Goal: Answer question/provide support: Share knowledge or assist other users

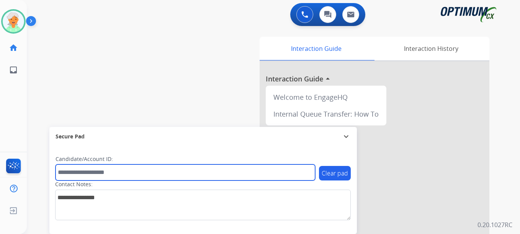
click at [293, 168] on input "text" at bounding box center [184, 173] width 259 height 16
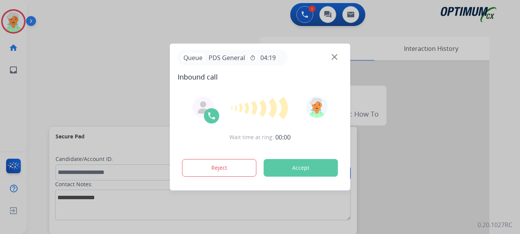
click at [301, 172] on button "Accept" at bounding box center [301, 168] width 74 height 18
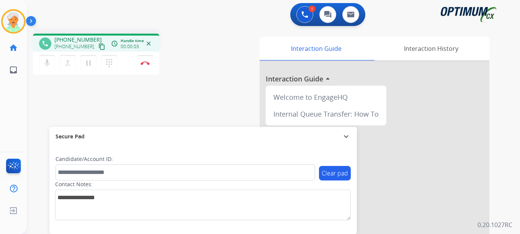
click at [98, 47] on mat-icon "content_copy" at bounding box center [101, 46] width 7 height 7
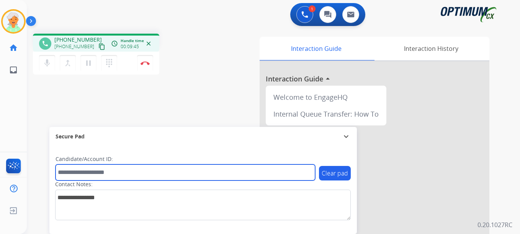
click at [108, 167] on input "text" at bounding box center [184, 173] width 259 height 16
paste input "*******"
type input "*******"
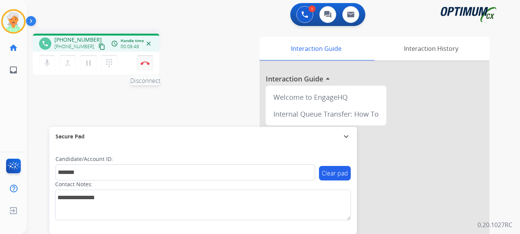
click at [149, 65] on button "Disconnect" at bounding box center [145, 63] width 16 height 16
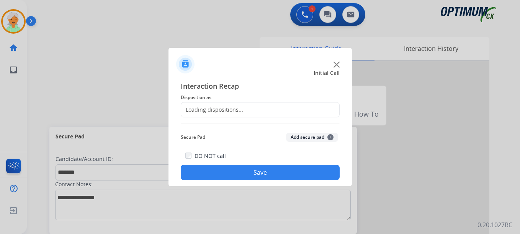
click at [249, 108] on div "Loading dispositions..." at bounding box center [260, 109] width 159 height 15
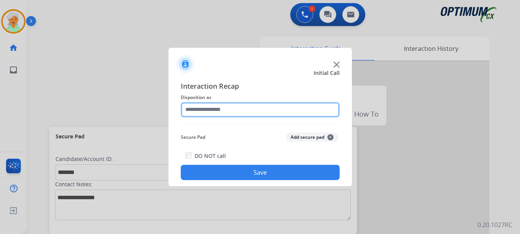
click at [245, 109] on input "text" at bounding box center [260, 109] width 159 height 15
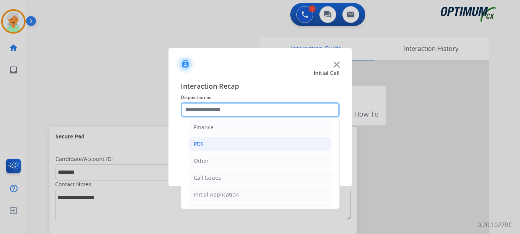
scroll to position [52, 0]
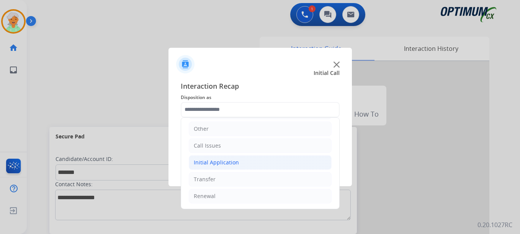
click at [228, 164] on div "Initial Application" at bounding box center [216, 163] width 45 height 8
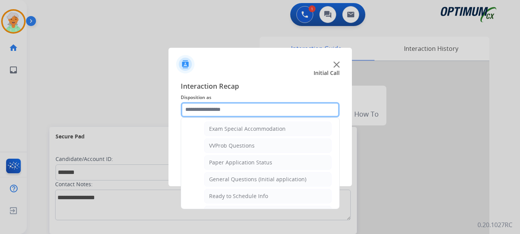
scroll to position [435, 0]
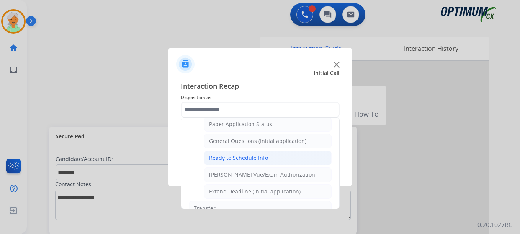
click at [237, 161] on div "Ready to Schedule Info" at bounding box center [238, 158] width 59 height 8
type input "**********"
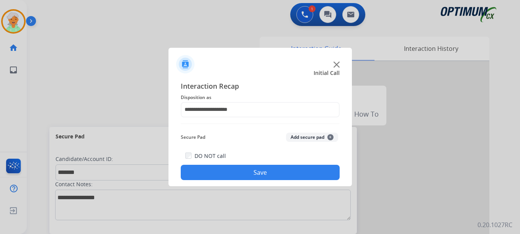
click at [244, 170] on button "Save" at bounding box center [260, 172] width 159 height 15
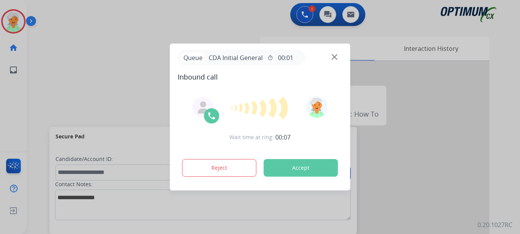
click at [332, 163] on button "Accept" at bounding box center [301, 168] width 74 height 18
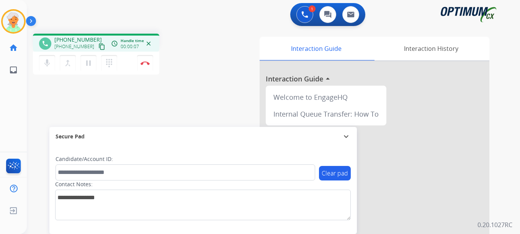
click at [98, 47] on mat-icon "content_copy" at bounding box center [101, 46] width 7 height 7
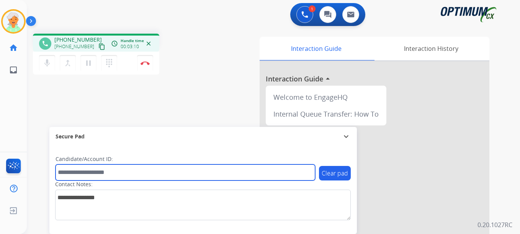
click at [74, 174] on input "text" at bounding box center [184, 173] width 259 height 16
paste input "*******"
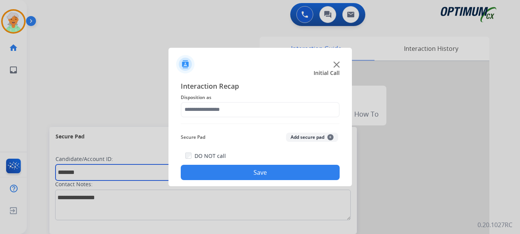
type input "*******"
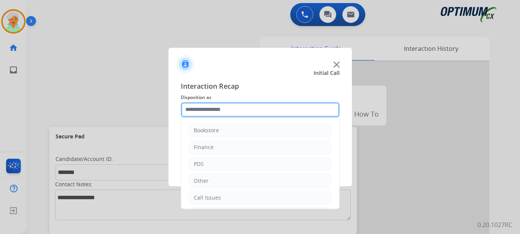
click at [202, 109] on input "text" at bounding box center [260, 109] width 159 height 15
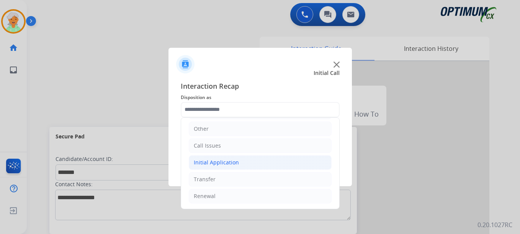
click at [218, 164] on div "Initial Application" at bounding box center [216, 163] width 45 height 8
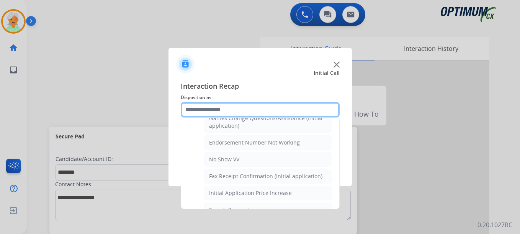
scroll to position [167, 0]
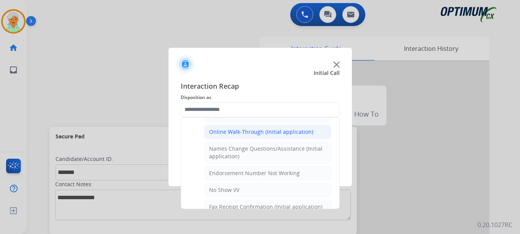
click at [235, 135] on div "Online Walk-Through (Initial application)" at bounding box center [261, 132] width 104 height 8
type input "**********"
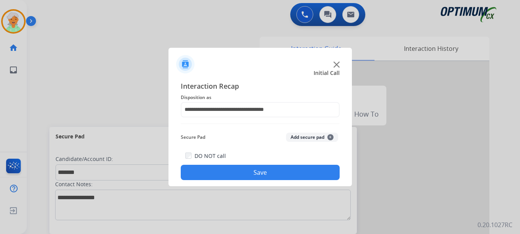
click at [230, 166] on button "Save" at bounding box center [260, 172] width 159 height 15
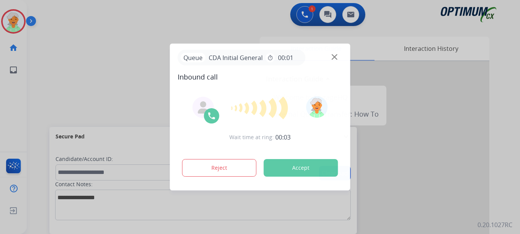
click at [279, 162] on button "Accept" at bounding box center [301, 168] width 74 height 18
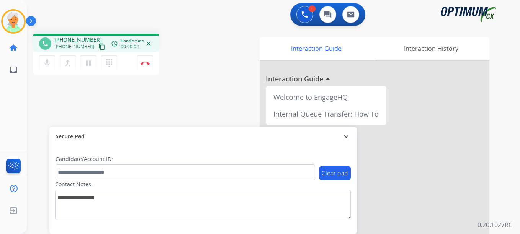
click at [98, 46] on mat-icon "content_copy" at bounding box center [101, 46] width 7 height 7
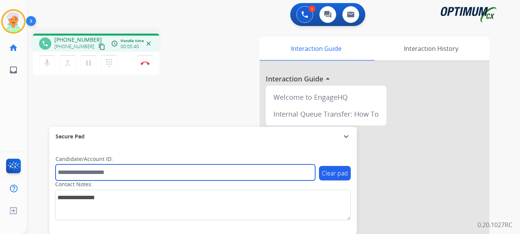
click at [73, 173] on input "text" at bounding box center [184, 173] width 259 height 16
paste input "*******"
type input "*******"
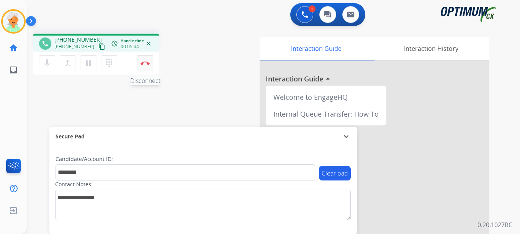
click at [148, 63] on img at bounding box center [144, 63] width 9 height 4
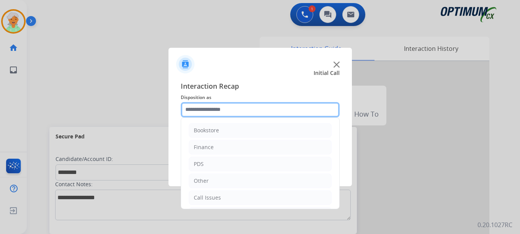
click at [205, 111] on input "text" at bounding box center [260, 109] width 159 height 15
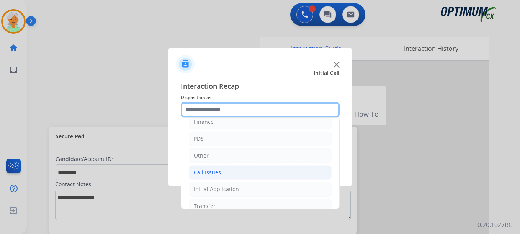
scroll to position [52, 0]
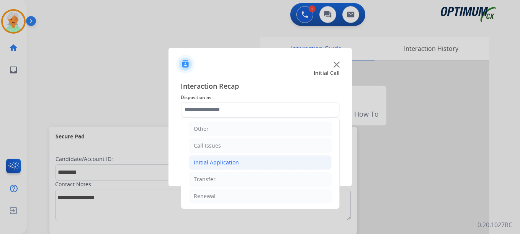
click at [219, 166] on div "Initial Application" at bounding box center [216, 163] width 45 height 8
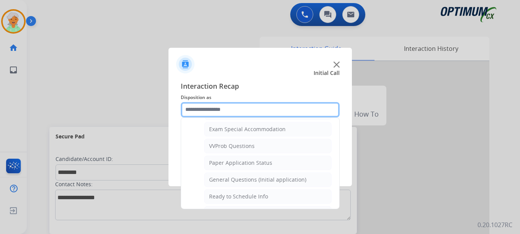
scroll to position [396, 0]
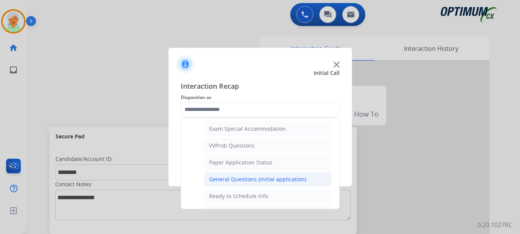
click at [230, 179] on div "General Questions (Initial application)" at bounding box center [257, 180] width 97 height 8
type input "**********"
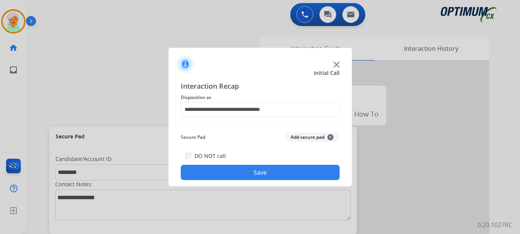
click at [236, 174] on button "Save" at bounding box center [260, 172] width 159 height 15
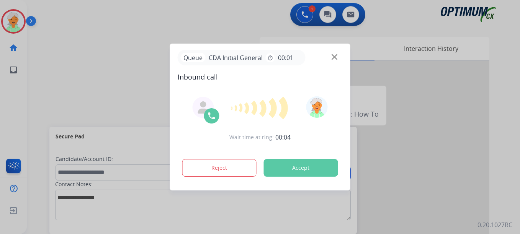
drag, startPoint x: 20, startPoint y: 154, endPoint x: 23, endPoint y: 149, distance: 6.2
click at [20, 154] on div at bounding box center [260, 117] width 520 height 234
click at [295, 171] on button "Accept" at bounding box center [301, 168] width 74 height 18
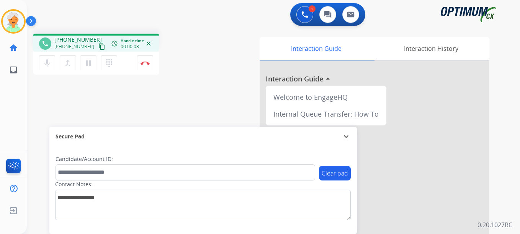
click at [98, 47] on mat-icon "content_copy" at bounding box center [101, 46] width 7 height 7
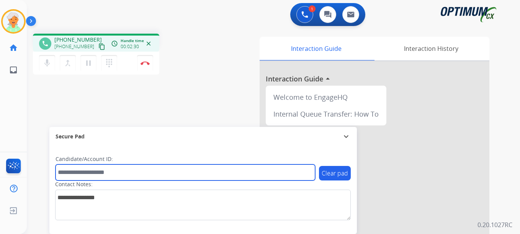
click at [108, 175] on input "text" at bounding box center [184, 173] width 259 height 16
paste input "*******"
type input "*******"
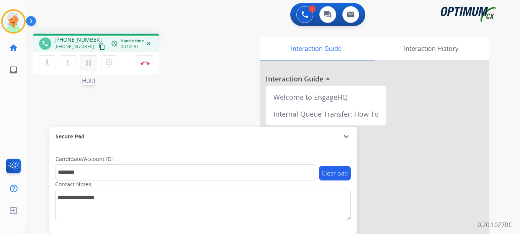
click at [88, 59] on mat-icon "pause" at bounding box center [88, 63] width 9 height 9
click at [140, 62] on img at bounding box center [144, 63] width 9 height 4
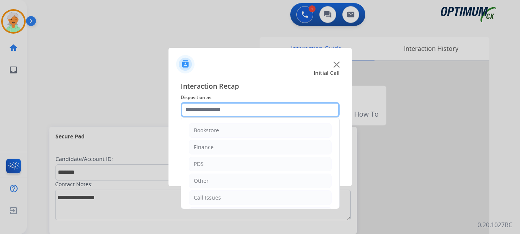
click at [220, 108] on input "text" at bounding box center [260, 109] width 159 height 15
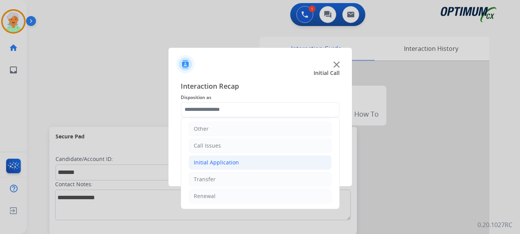
click at [230, 165] on div "Initial Application" at bounding box center [216, 163] width 45 height 8
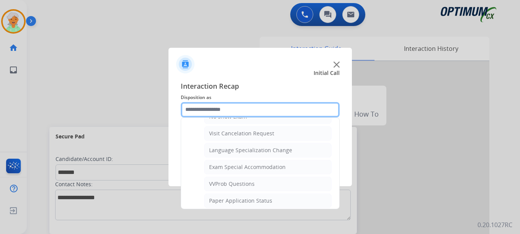
scroll to position [396, 0]
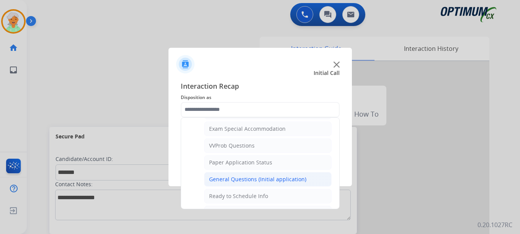
click at [241, 178] on div "General Questions (Initial application)" at bounding box center [257, 180] width 97 height 8
type input "**********"
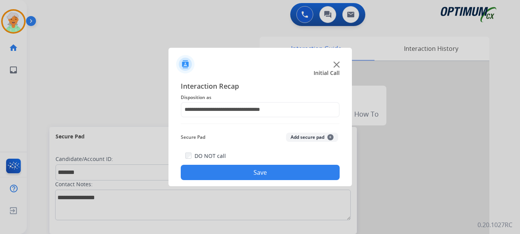
click at [247, 175] on button "Save" at bounding box center [260, 172] width 159 height 15
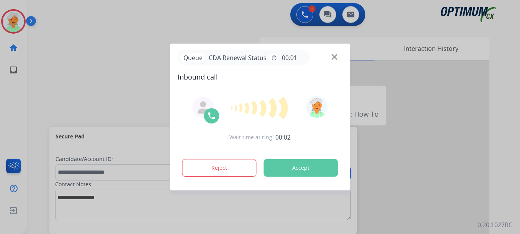
click at [290, 171] on button "Accept" at bounding box center [301, 168] width 74 height 18
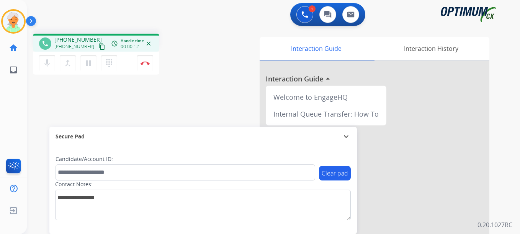
click at [98, 46] on mat-icon "content_copy" at bounding box center [101, 46] width 7 height 7
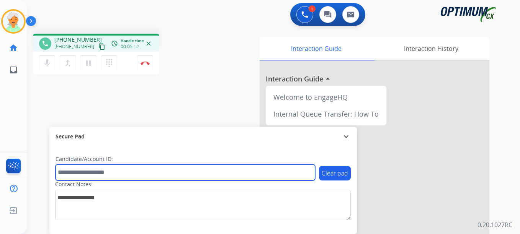
click at [83, 173] on input "text" at bounding box center [184, 173] width 259 height 16
paste input "*******"
type input "*******"
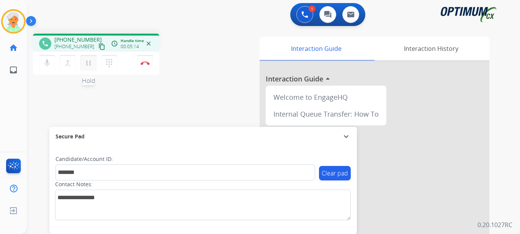
click at [84, 62] on mat-icon "pause" at bounding box center [88, 63] width 9 height 9
click at [143, 62] on img at bounding box center [144, 63] width 9 height 4
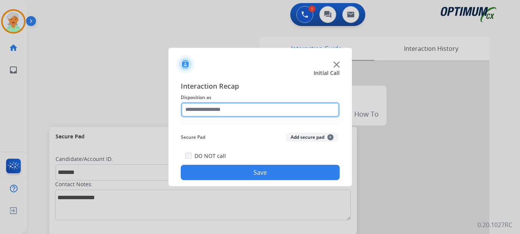
click at [225, 107] on input "text" at bounding box center [260, 109] width 159 height 15
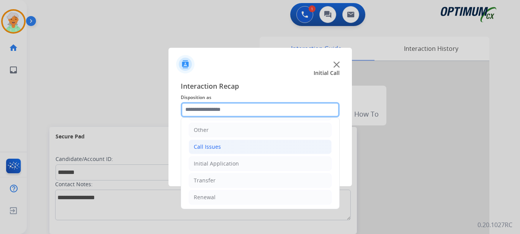
scroll to position [52, 0]
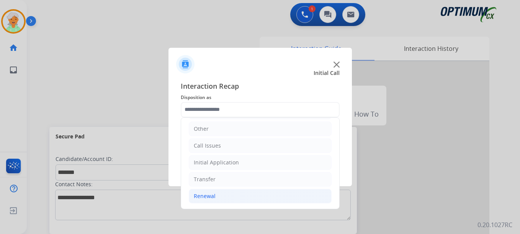
click at [225, 194] on li "Renewal" at bounding box center [260, 196] width 143 height 15
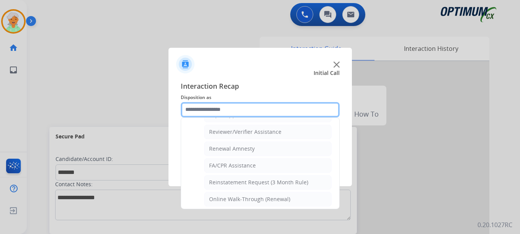
scroll to position [295, 0]
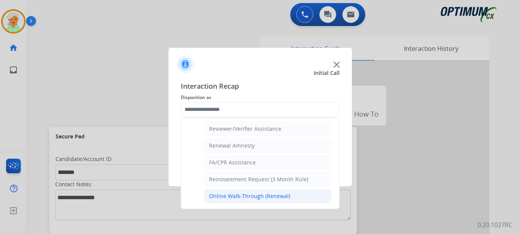
click at [241, 198] on div "Online Walk-Through (Renewal)" at bounding box center [249, 196] width 81 height 8
type input "**********"
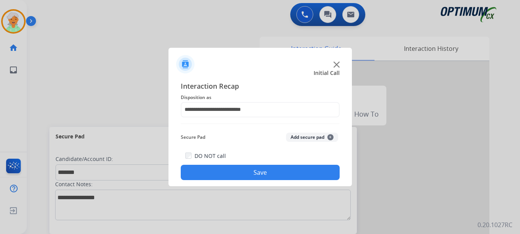
click at [248, 178] on button "Save" at bounding box center [260, 172] width 159 height 15
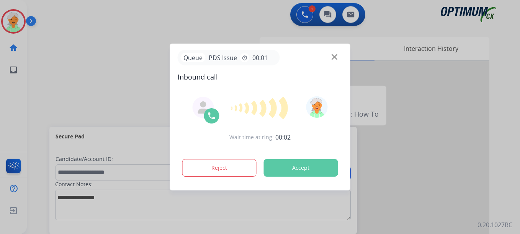
click at [307, 170] on button "Accept" at bounding box center [301, 168] width 74 height 18
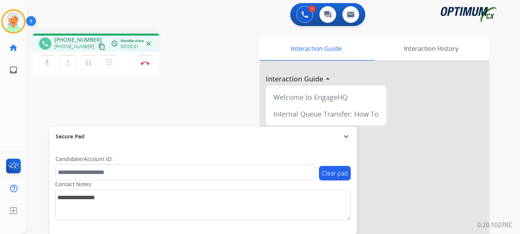
click at [98, 46] on mat-icon "content_copy" at bounding box center [101, 46] width 7 height 7
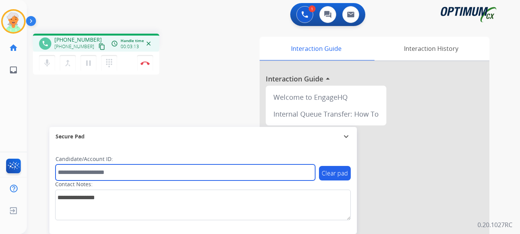
click at [75, 172] on input "text" at bounding box center [184, 173] width 259 height 16
paste input "*******"
type input "*******"
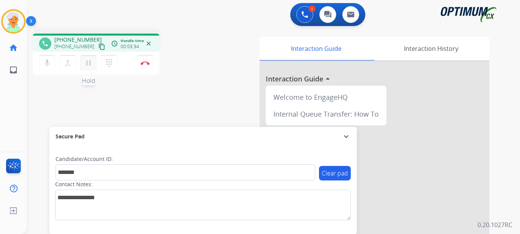
click at [92, 67] on mat-icon "pause" at bounding box center [88, 63] width 9 height 9
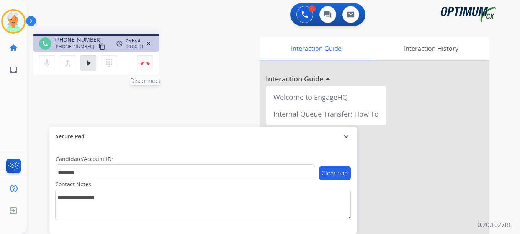
click at [147, 64] on img at bounding box center [144, 63] width 9 height 4
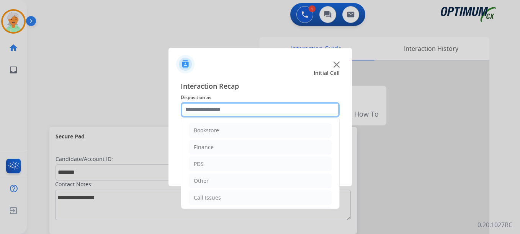
click at [215, 111] on input "text" at bounding box center [260, 109] width 159 height 15
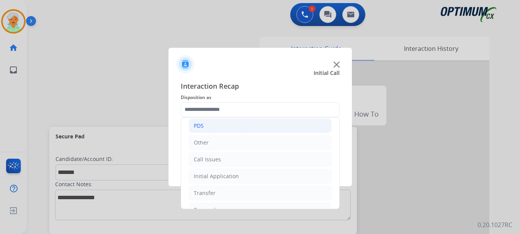
click at [216, 127] on li "PDS" at bounding box center [260, 126] width 143 height 15
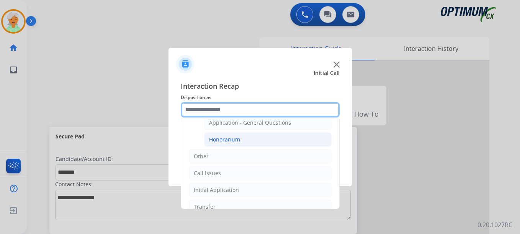
scroll to position [230, 0]
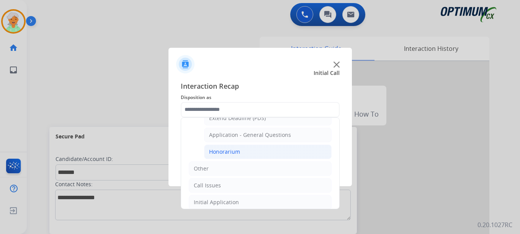
click at [229, 153] on div "Honorarium" at bounding box center [224, 152] width 31 height 8
type input "**********"
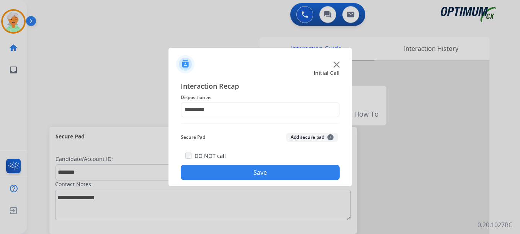
click at [231, 171] on button "Save" at bounding box center [260, 172] width 159 height 15
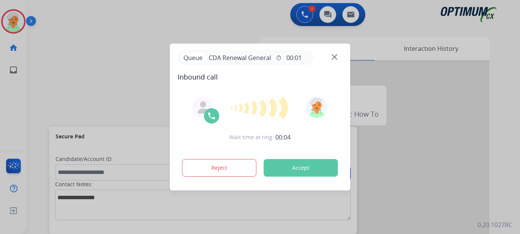
click at [32, 100] on div at bounding box center [260, 117] width 520 height 234
click at [301, 170] on button "Accept" at bounding box center [301, 168] width 74 height 18
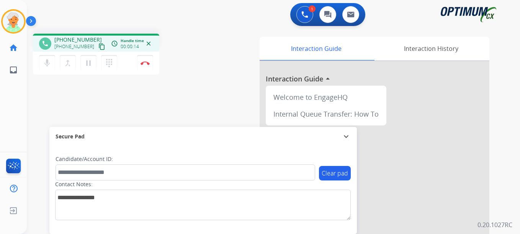
click at [98, 48] on mat-icon "content_copy" at bounding box center [101, 46] width 7 height 7
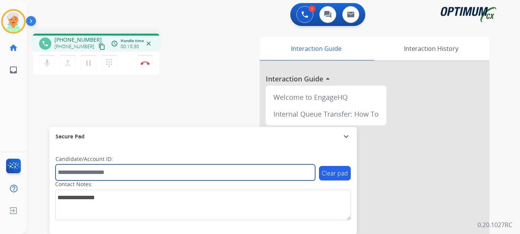
click at [80, 172] on input "text" at bounding box center [184, 173] width 259 height 16
paste input "*******"
type input "*******"
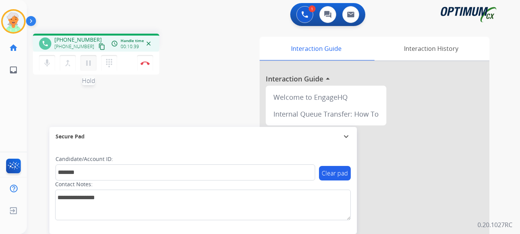
click at [90, 61] on mat-icon "pause" at bounding box center [88, 63] width 9 height 9
click at [145, 63] on img at bounding box center [144, 63] width 9 height 4
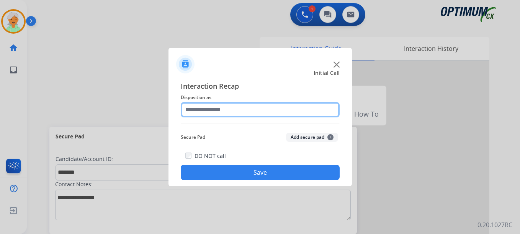
click at [237, 113] on input "text" at bounding box center [260, 109] width 159 height 15
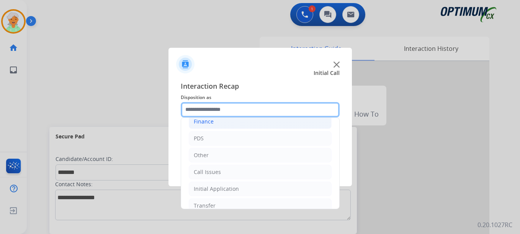
scroll to position [52, 0]
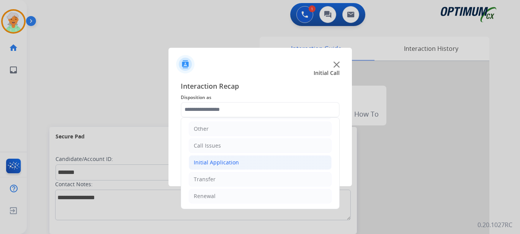
click at [230, 165] on div "Initial Application" at bounding box center [216, 163] width 45 height 8
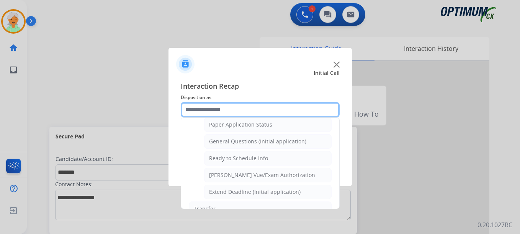
scroll to position [435, 0]
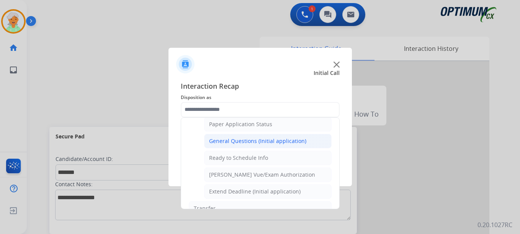
click at [250, 145] on li "General Questions (Initial application)" at bounding box center [267, 141] width 127 height 15
type input "**********"
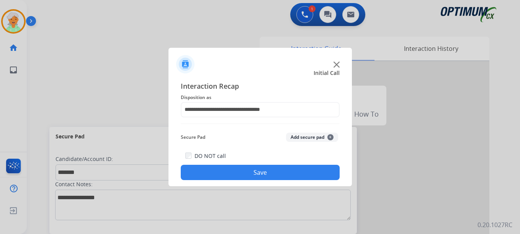
click at [257, 172] on button "Save" at bounding box center [260, 172] width 159 height 15
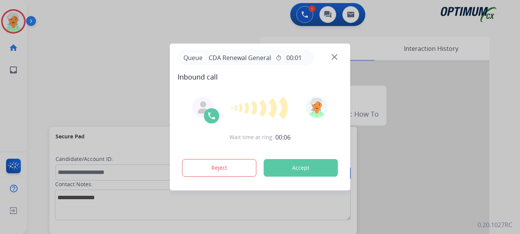
click at [296, 174] on button "Accept" at bounding box center [301, 168] width 74 height 18
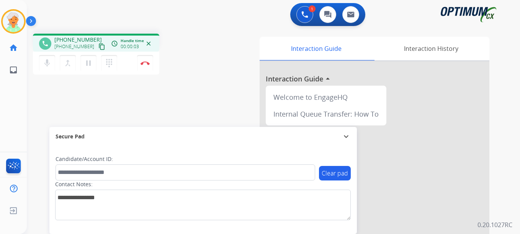
click at [98, 47] on mat-icon "content_copy" at bounding box center [101, 46] width 7 height 7
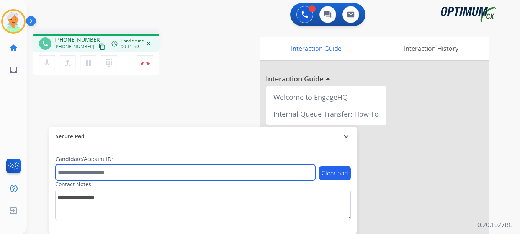
click at [74, 166] on input "text" at bounding box center [184, 173] width 259 height 16
paste input "*******"
type input "*******"
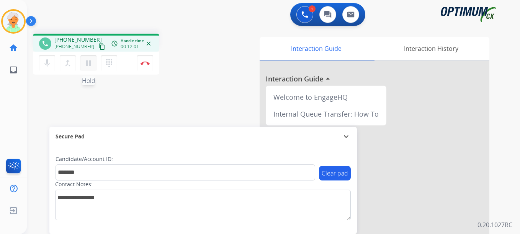
click at [85, 62] on mat-icon "pause" at bounding box center [88, 63] width 9 height 9
click at [145, 64] on img at bounding box center [144, 63] width 9 height 4
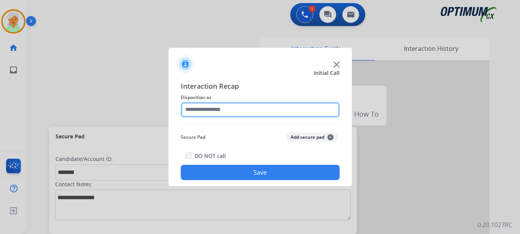
click at [200, 110] on input "text" at bounding box center [260, 109] width 159 height 15
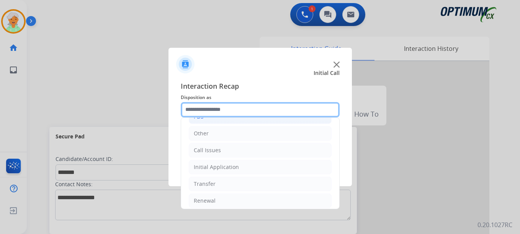
scroll to position [52, 0]
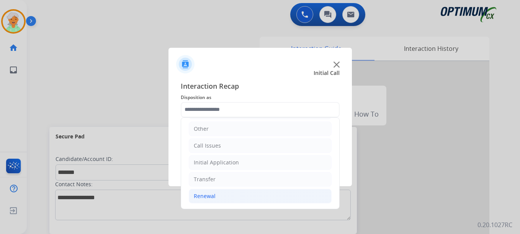
click at [215, 194] on li "Renewal" at bounding box center [260, 196] width 143 height 15
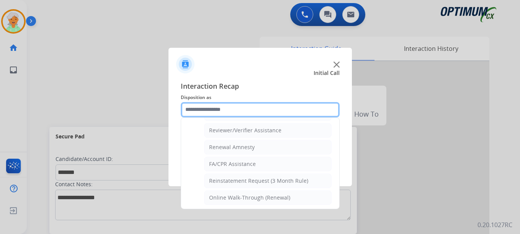
scroll to position [295, 0]
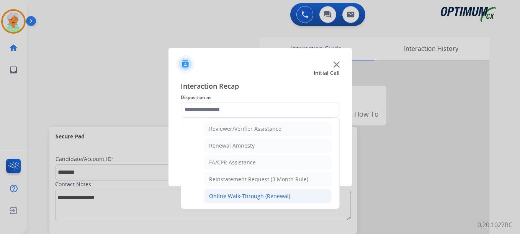
click at [240, 193] on div "Online Walk-Through (Renewal)" at bounding box center [249, 196] width 81 height 8
type input "**********"
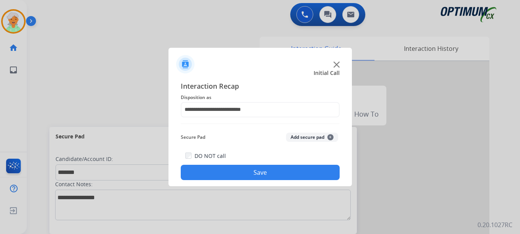
click at [253, 174] on button "Save" at bounding box center [260, 172] width 159 height 15
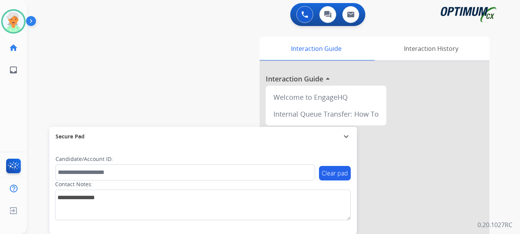
click at [43, 117] on div "swap_horiz Break voice bridge close_fullscreen Connect 3-Way Call merge_type Se…" at bounding box center [264, 187] width 474 height 319
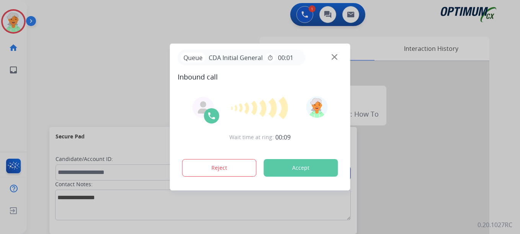
click at [276, 169] on button "Accept" at bounding box center [301, 168] width 74 height 18
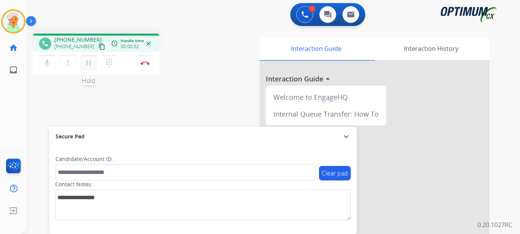
click at [85, 58] on button "pause Hold" at bounding box center [88, 63] width 16 height 16
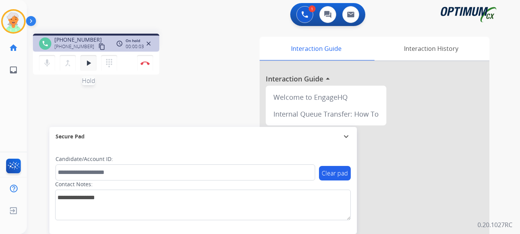
click at [83, 60] on button "play_arrow Hold" at bounding box center [88, 63] width 16 height 16
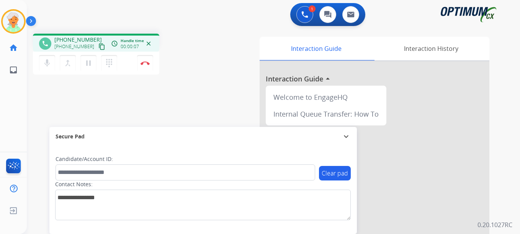
click at [98, 44] on mat-icon "content_copy" at bounding box center [101, 46] width 7 height 7
click at [98, 45] on mat-icon "content_copy" at bounding box center [101, 46] width 7 height 7
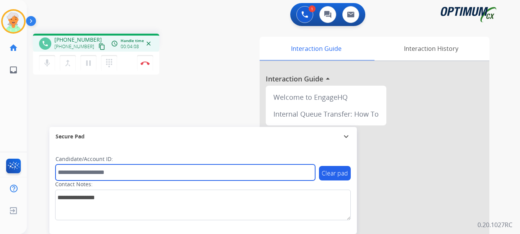
click at [85, 174] on input "text" at bounding box center [184, 173] width 259 height 16
paste input "*******"
type input "*******"
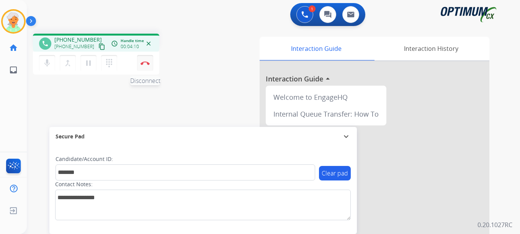
click at [149, 60] on button "Disconnect" at bounding box center [145, 63] width 16 height 16
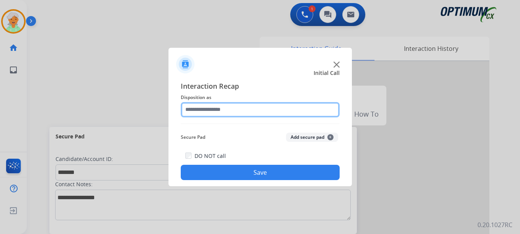
click at [243, 109] on input "text" at bounding box center [260, 109] width 159 height 15
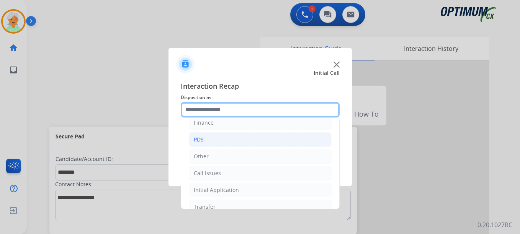
scroll to position [52, 0]
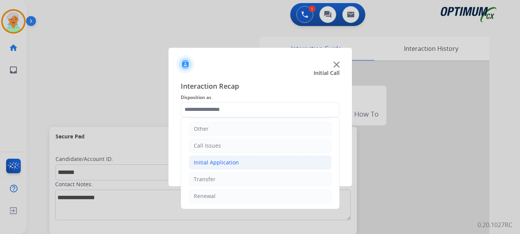
click at [234, 163] on div "Initial Application" at bounding box center [216, 163] width 45 height 8
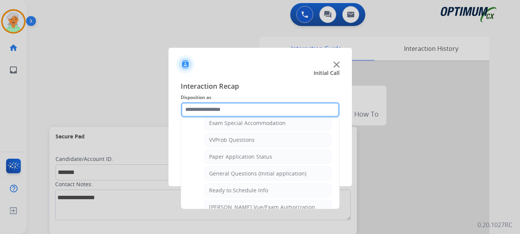
scroll to position [387, 0]
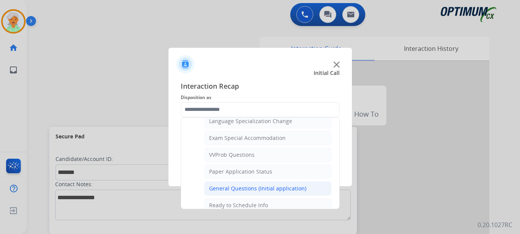
click at [247, 191] on div "General Questions (Initial application)" at bounding box center [257, 189] width 97 height 8
type input "**********"
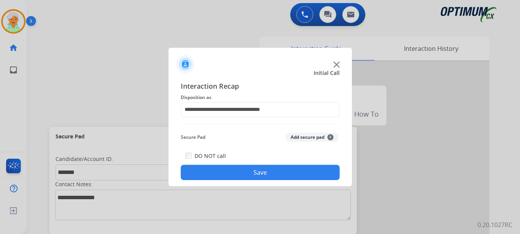
click at [247, 175] on button "Save" at bounding box center [260, 172] width 159 height 15
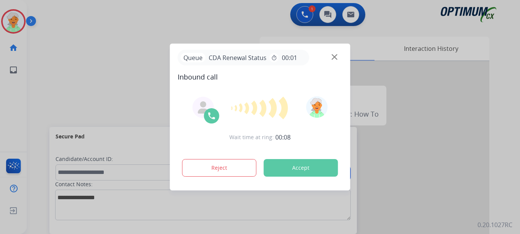
click at [276, 168] on button "Accept" at bounding box center [301, 168] width 74 height 18
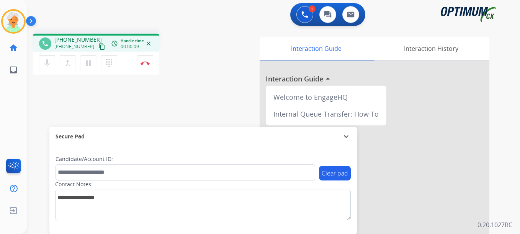
click at [98, 47] on mat-icon "content_copy" at bounding box center [101, 46] width 7 height 7
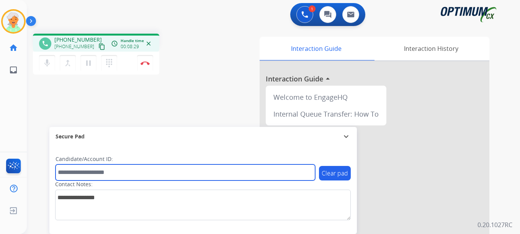
click at [88, 173] on input "text" at bounding box center [184, 173] width 259 height 16
paste input "*******"
type input "*******"
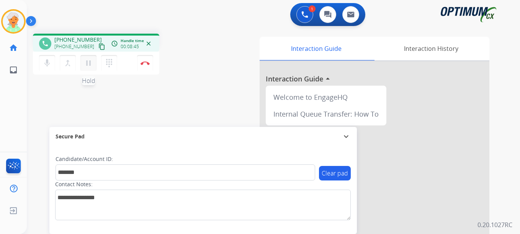
click at [87, 66] on mat-icon "pause" at bounding box center [88, 63] width 9 height 9
click at [150, 66] on button "Disconnect" at bounding box center [145, 63] width 16 height 16
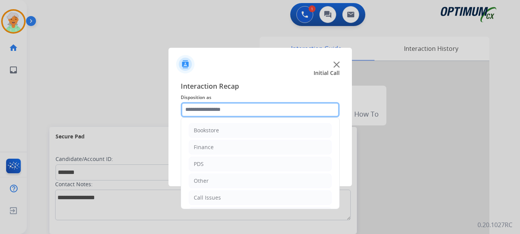
click at [212, 107] on input "text" at bounding box center [260, 109] width 159 height 15
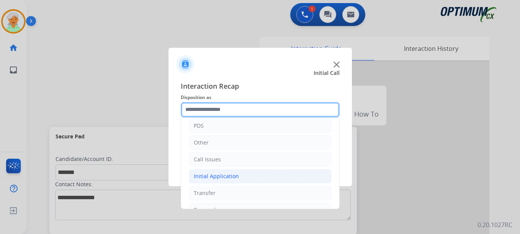
scroll to position [52, 0]
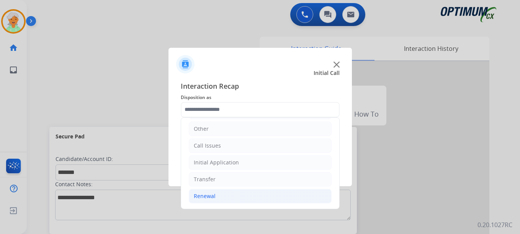
click at [215, 195] on li "Renewal" at bounding box center [260, 196] width 143 height 15
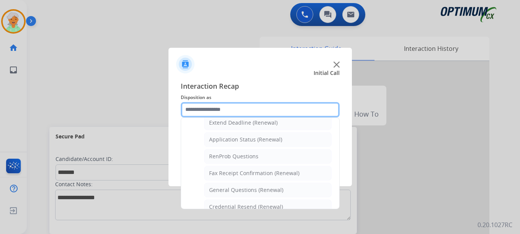
scroll to position [205, 0]
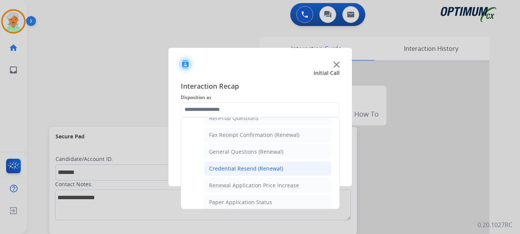
click at [228, 170] on div "Credential Resend (Renewal)" at bounding box center [246, 169] width 74 height 8
type input "**********"
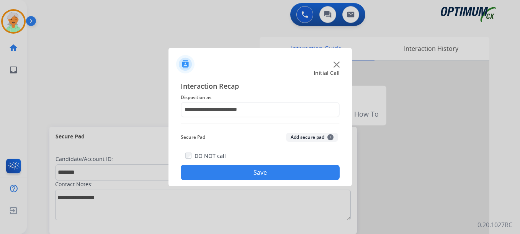
click at [230, 172] on button "Save" at bounding box center [260, 172] width 159 height 15
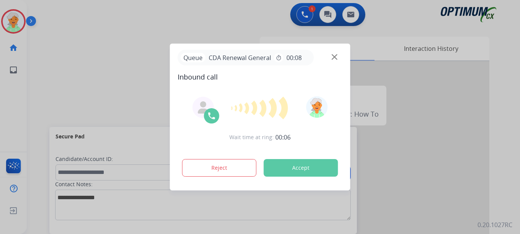
click at [289, 172] on button "Accept" at bounding box center [301, 168] width 74 height 18
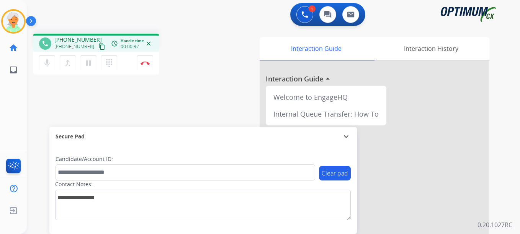
click at [98, 44] on mat-icon "content_copy" at bounding box center [101, 46] width 7 height 7
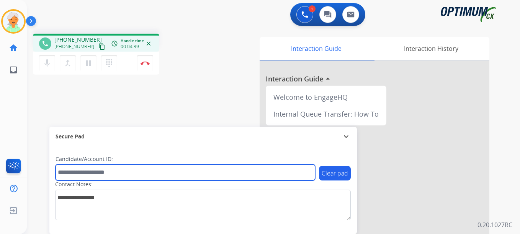
click at [67, 173] on input "text" at bounding box center [184, 173] width 259 height 16
paste input "*******"
type input "*******"
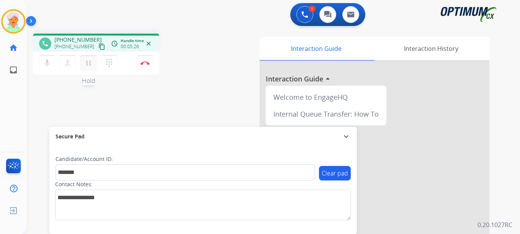
click at [88, 59] on mat-icon "pause" at bounding box center [88, 63] width 9 height 9
click at [147, 61] on img at bounding box center [144, 63] width 9 height 4
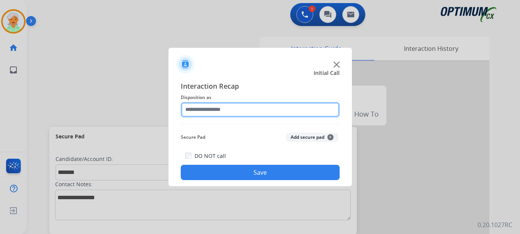
click at [207, 109] on input "text" at bounding box center [260, 109] width 159 height 15
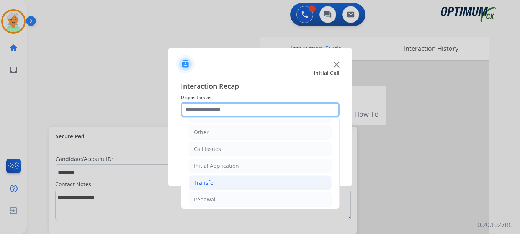
scroll to position [52, 0]
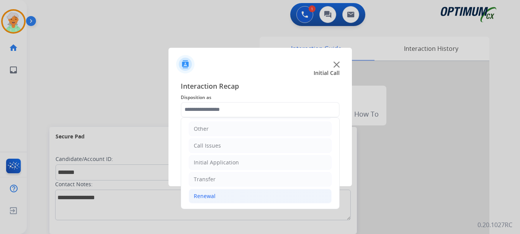
click at [221, 196] on li "Renewal" at bounding box center [260, 196] width 143 height 15
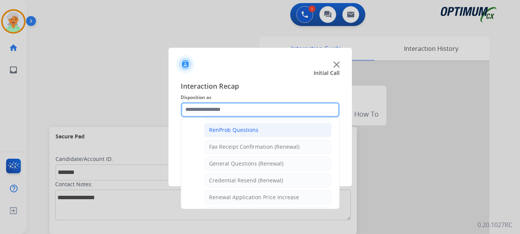
scroll to position [205, 0]
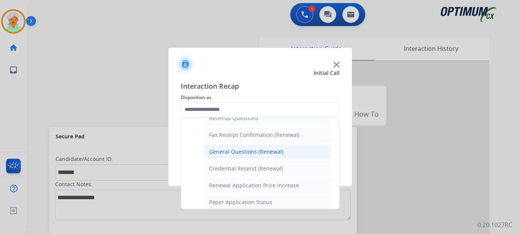
click at [241, 154] on div "General Questions (Renewal)" at bounding box center [246, 152] width 74 height 8
type input "**********"
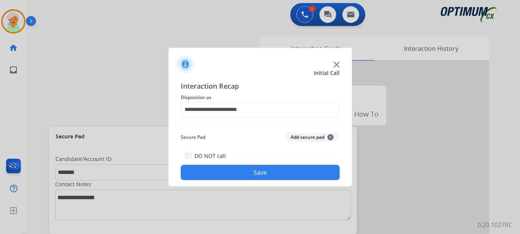
click at [246, 173] on button "Save" at bounding box center [260, 172] width 159 height 15
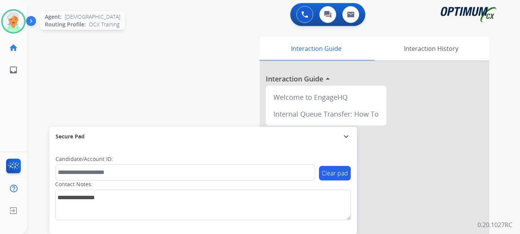
click at [21, 22] on img at bounding box center [13, 21] width 21 height 21
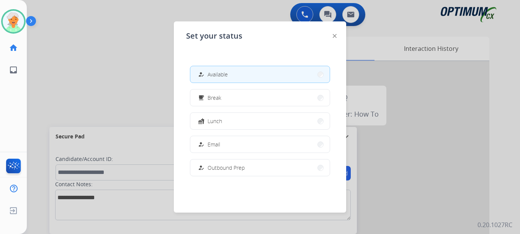
click at [223, 101] on button "free_breakfast Break" at bounding box center [259, 98] width 139 height 16
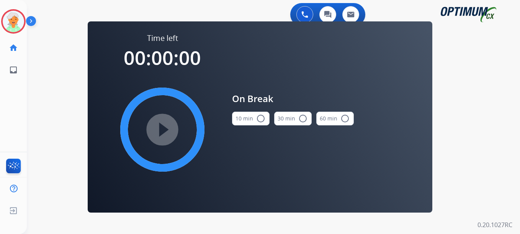
drag, startPoint x: 262, startPoint y: 118, endPoint x: 221, endPoint y: 119, distance: 40.6
click at [262, 117] on mat-icon "radio_button_unchecked" at bounding box center [260, 118] width 9 height 9
click at [158, 130] on mat-icon "play_circle_filled" at bounding box center [162, 129] width 9 height 9
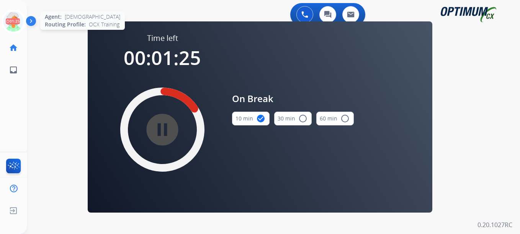
click at [18, 21] on icon at bounding box center [13, 21] width 25 height 25
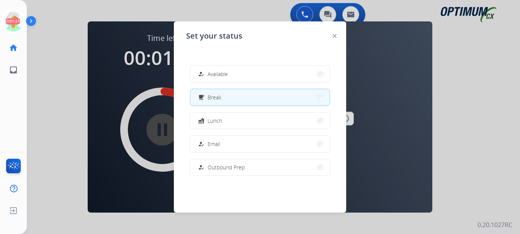
scroll to position [0, 0]
click at [230, 77] on button "how_to_reg Available" at bounding box center [259, 74] width 139 height 16
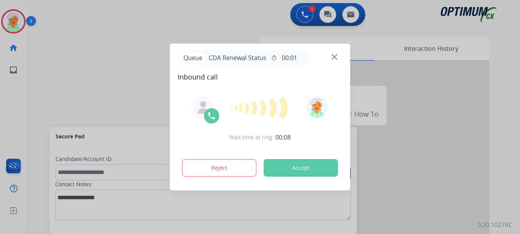
click at [285, 171] on button "Accept" at bounding box center [301, 168] width 74 height 18
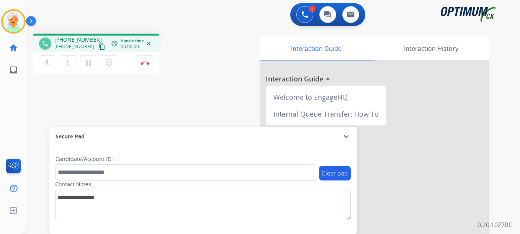
click at [98, 46] on mat-icon "content_copy" at bounding box center [101, 46] width 7 height 7
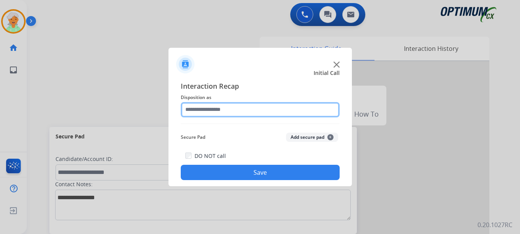
click at [206, 113] on input "text" at bounding box center [260, 109] width 159 height 15
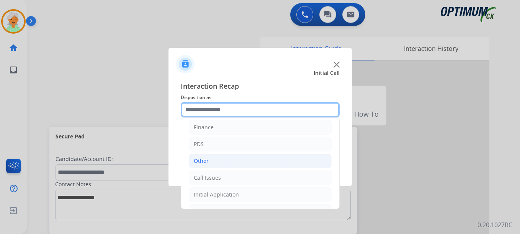
scroll to position [38, 0]
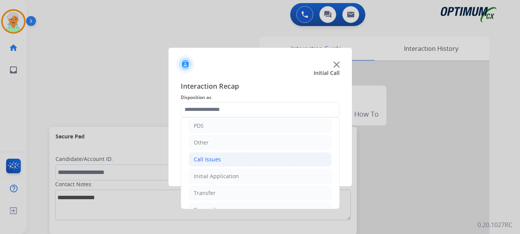
click at [216, 160] on div "Call Issues" at bounding box center [207, 160] width 27 height 8
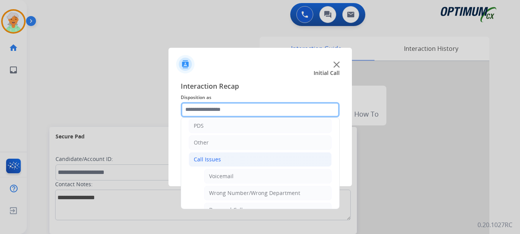
scroll to position [77, 0]
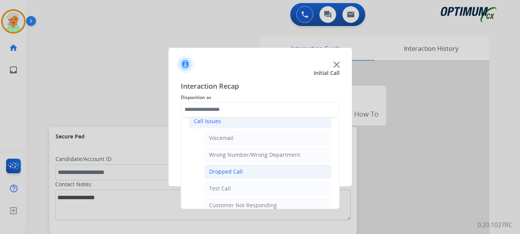
click at [220, 169] on div "Dropped Call" at bounding box center [226, 172] width 34 height 8
type input "**********"
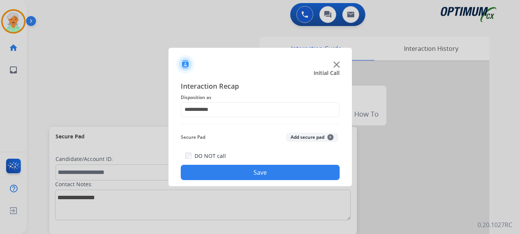
click at [221, 167] on button "Save" at bounding box center [260, 172] width 159 height 15
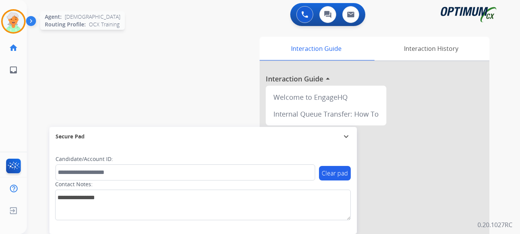
click at [13, 24] on img at bounding box center [13, 21] width 21 height 21
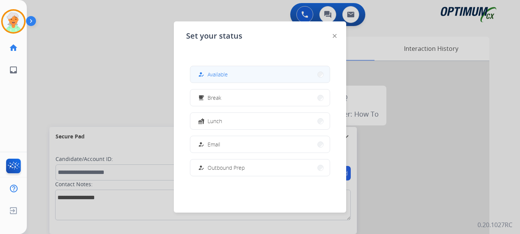
click at [270, 73] on button "how_to_reg Available" at bounding box center [259, 74] width 139 height 16
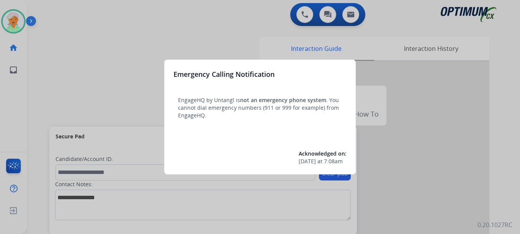
click at [7, 19] on div at bounding box center [260, 117] width 520 height 234
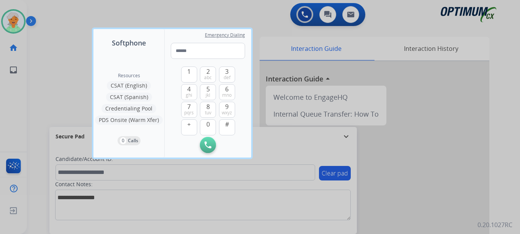
click at [7, 19] on div at bounding box center [260, 117] width 520 height 234
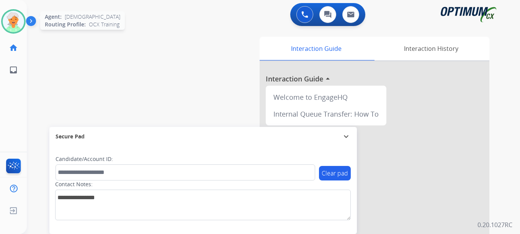
click at [8, 19] on img at bounding box center [13, 21] width 21 height 21
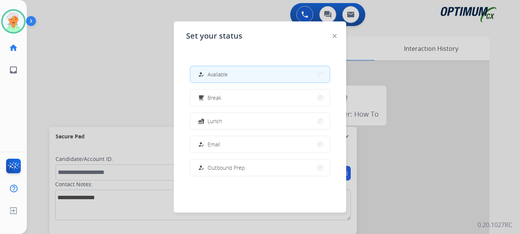
click at [95, 40] on div at bounding box center [260, 117] width 520 height 234
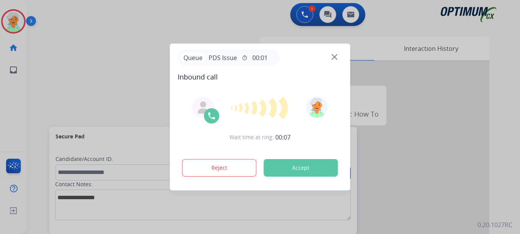
drag, startPoint x: 16, startPoint y: 96, endPoint x: 50, endPoint y: 96, distance: 33.3
click at [16, 96] on div at bounding box center [260, 117] width 520 height 234
click at [306, 177] on div "Reject Accept" at bounding box center [260, 167] width 165 height 24
click at [305, 165] on button "Accept" at bounding box center [301, 168] width 74 height 18
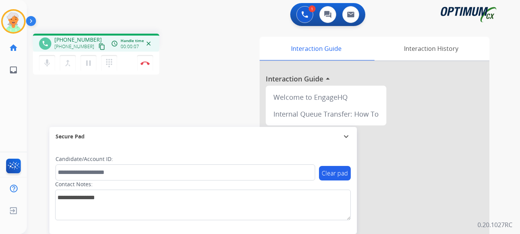
click at [98, 44] on mat-icon "content_copy" at bounding box center [101, 46] width 7 height 7
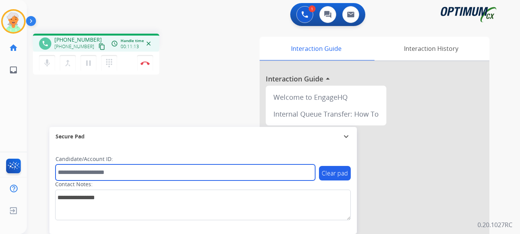
click at [71, 176] on input "text" at bounding box center [184, 173] width 259 height 16
paste input "*******"
type input "*******"
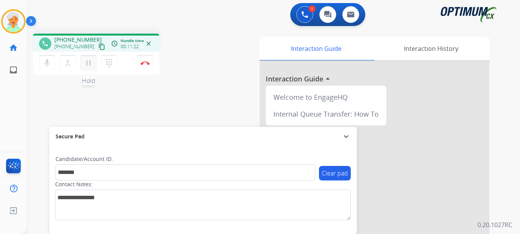
click at [91, 67] on mat-icon "pause" at bounding box center [88, 63] width 9 height 9
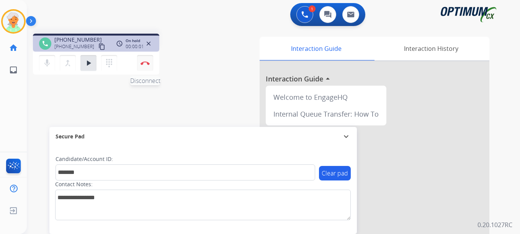
click at [146, 62] on img at bounding box center [144, 63] width 9 height 4
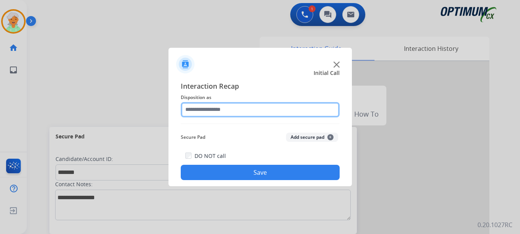
click at [225, 107] on input "text" at bounding box center [260, 109] width 159 height 15
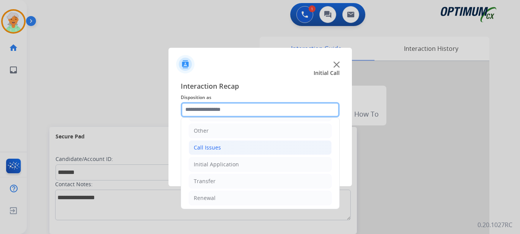
scroll to position [52, 0]
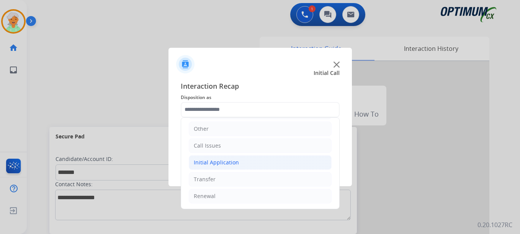
click at [213, 163] on div "Initial Application" at bounding box center [216, 163] width 45 height 8
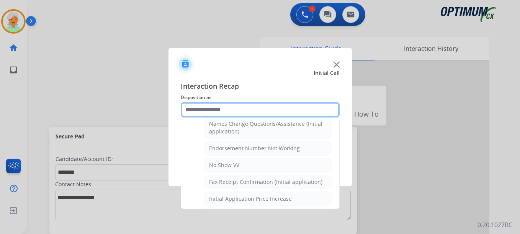
scroll to position [205, 0]
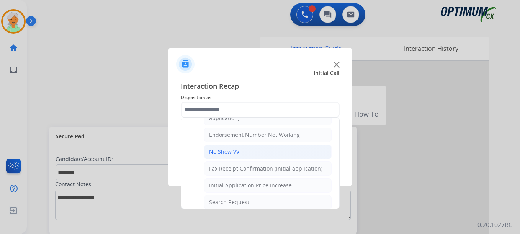
click at [233, 149] on div "No Show VV" at bounding box center [224, 152] width 30 height 8
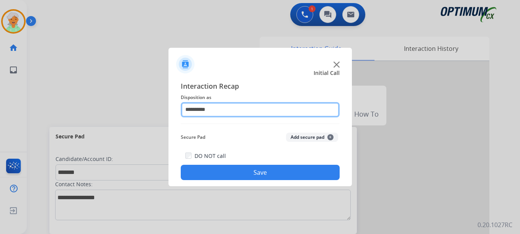
click at [223, 109] on input "**********" at bounding box center [260, 109] width 159 height 15
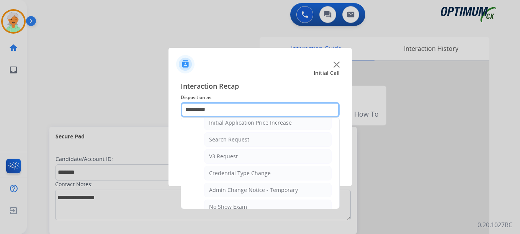
scroll to position [306, 0]
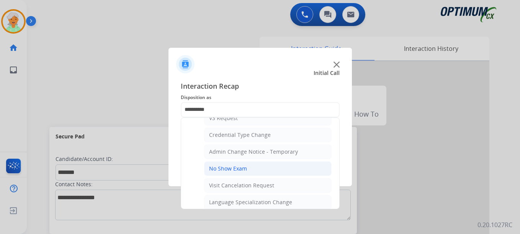
click at [226, 169] on div "No Show Exam" at bounding box center [228, 169] width 38 height 8
type input "**********"
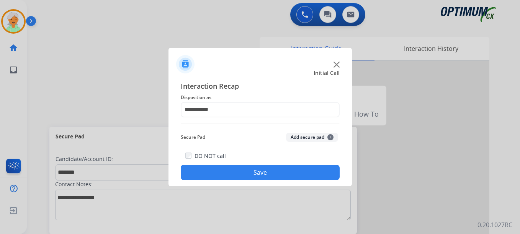
click at [226, 169] on button "Save" at bounding box center [260, 172] width 159 height 15
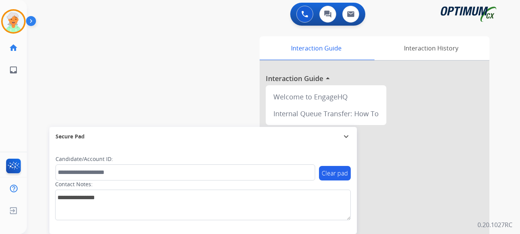
scroll to position [0, 0]
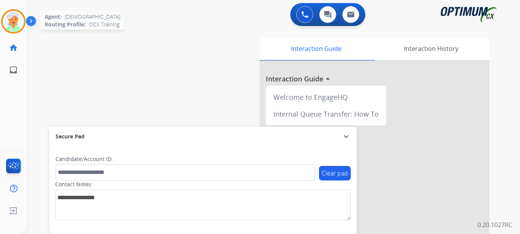
click at [11, 20] on img at bounding box center [13, 21] width 21 height 21
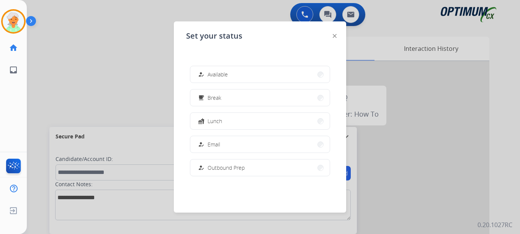
click at [91, 89] on div at bounding box center [260, 117] width 520 height 234
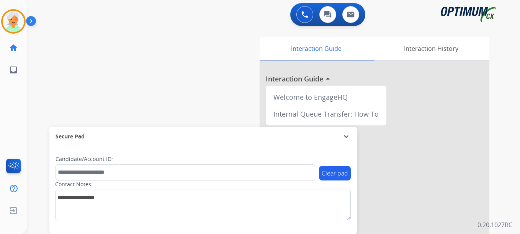
click at [106, 82] on div "swap_horiz Break voice bridge close_fullscreen Connect 3-Way Call merge_type Se…" at bounding box center [264, 187] width 474 height 319
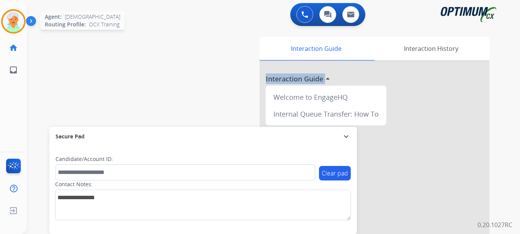
click at [12, 20] on img at bounding box center [13, 21] width 21 height 21
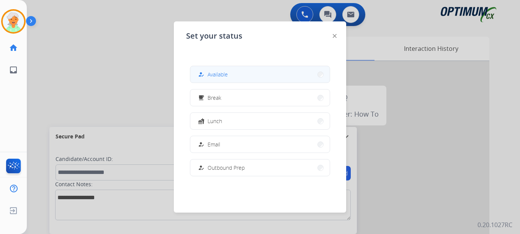
click at [215, 78] on div "how_to_reg Available" at bounding box center [211, 74] width 31 height 9
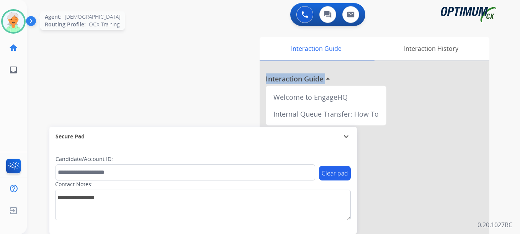
click at [15, 20] on img at bounding box center [13, 21] width 21 height 21
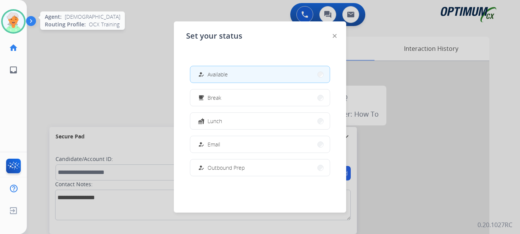
click at [15, 20] on img at bounding box center [13, 21] width 21 height 21
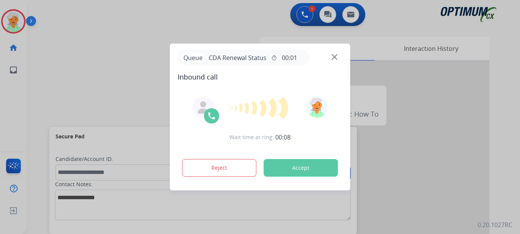
click at [305, 170] on button "Accept" at bounding box center [301, 168] width 74 height 18
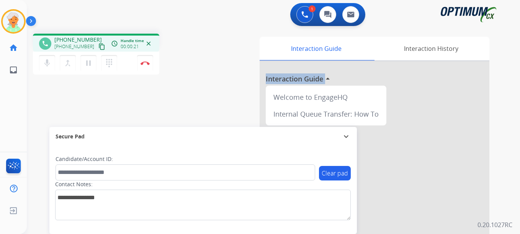
click at [98, 48] on mat-icon "content_copy" at bounding box center [101, 46] width 7 height 7
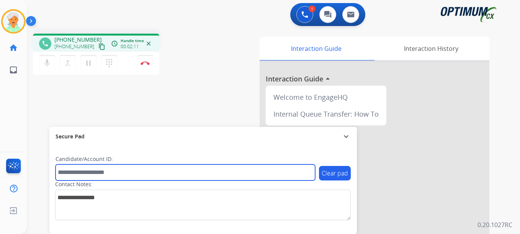
click at [70, 172] on input "text" at bounding box center [184, 173] width 259 height 16
paste input "*******"
type input "*******"
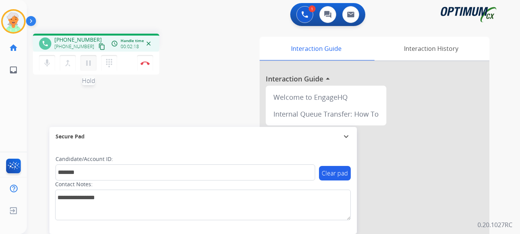
click at [90, 64] on mat-icon "pause" at bounding box center [88, 63] width 9 height 9
click at [138, 61] on button "Disconnect" at bounding box center [145, 63] width 16 height 16
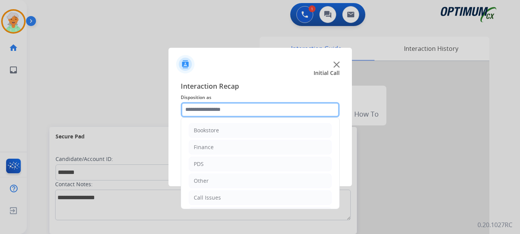
click at [223, 111] on input "text" at bounding box center [260, 109] width 159 height 15
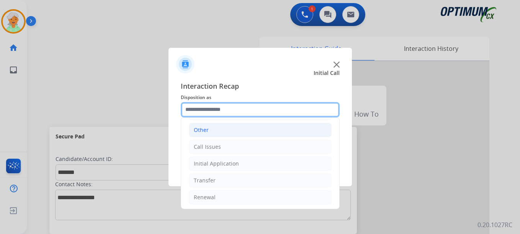
scroll to position [52, 0]
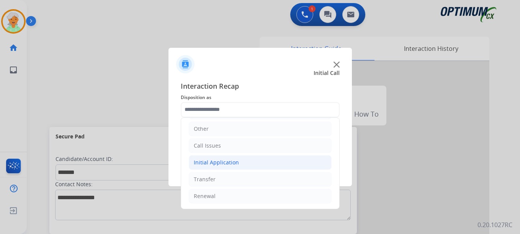
click at [225, 165] on div "Initial Application" at bounding box center [216, 163] width 45 height 8
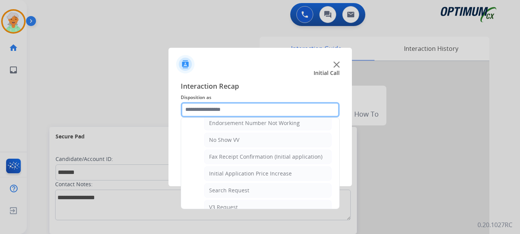
scroll to position [205, 0]
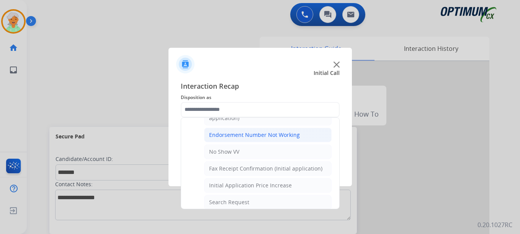
click at [255, 134] on div "Endorsement Number Not Working" at bounding box center [254, 135] width 91 height 8
type input "**********"
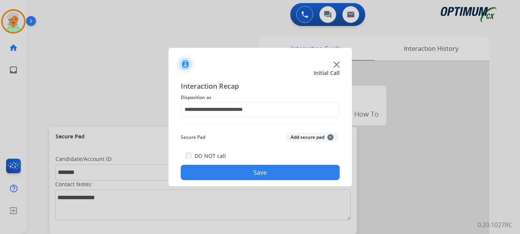
click at [257, 175] on button "Save" at bounding box center [260, 172] width 159 height 15
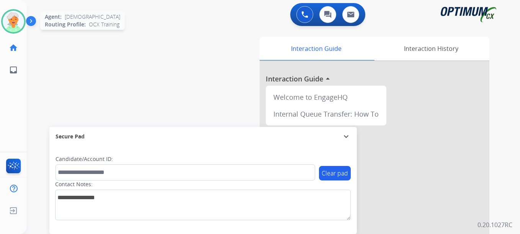
click at [9, 24] on img at bounding box center [13, 21] width 21 height 21
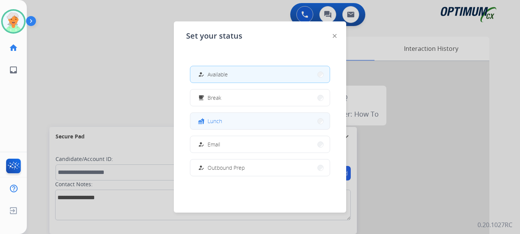
click at [240, 126] on button "fastfood Lunch" at bounding box center [259, 121] width 139 height 16
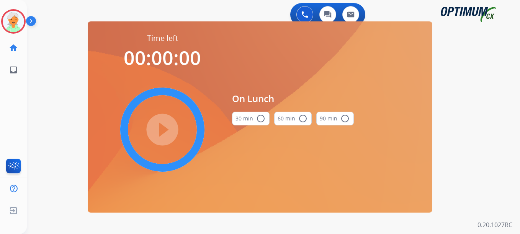
click at [261, 122] on mat-icon "radio_button_unchecked" at bounding box center [260, 118] width 9 height 9
click at [160, 127] on mat-icon "play_circle_filled" at bounding box center [162, 129] width 9 height 9
